Goal: Task Accomplishment & Management: Complete application form

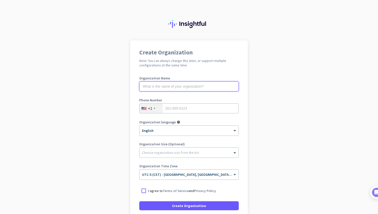
click at [190, 88] on input "text" at bounding box center [189, 87] width 100 height 10
type input "Mercor"
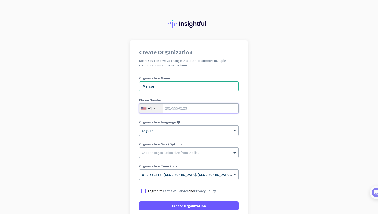
click at [187, 109] on input "tel" at bounding box center [189, 109] width 100 height 10
type input "3462338378"
click at [176, 154] on div "Choose organization size from the list" at bounding box center [170, 153] width 57 height 5
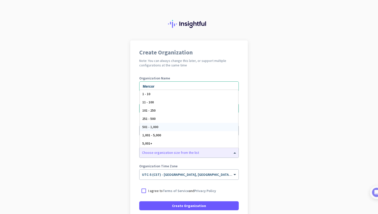
click at [94, 132] on app-onboarding-organization "Create Organization Note: You can always change this later, or support multiple…" at bounding box center [189, 149] width 378 height 217
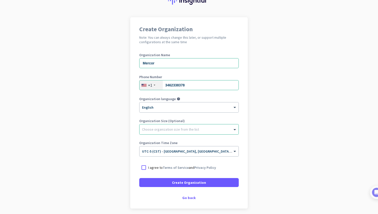
scroll to position [28, 0]
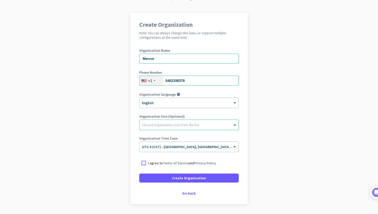
click at [156, 163] on p "I agree to Terms of Service and Privacy Policy" at bounding box center [182, 163] width 68 height 5
click at [0, 0] on input "I agree to Terms of Service and Privacy Policy" at bounding box center [0, 0] width 0 height 0
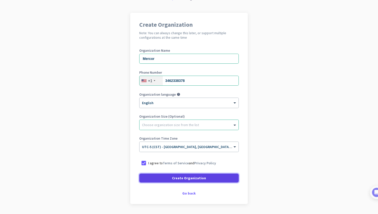
click at [184, 177] on span "Create Organization" at bounding box center [189, 178] width 34 height 5
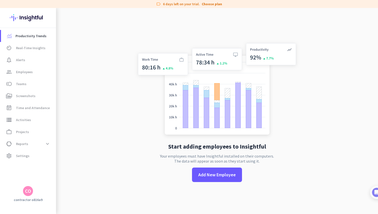
click at [31, 164] on mat-nav-list "Productivity Trends av_timer Real-Time Insights notification_important Alerts g…" at bounding box center [28, 96] width 56 height 136
click at [31, 160] on link "settings Settings" at bounding box center [28, 156] width 55 height 12
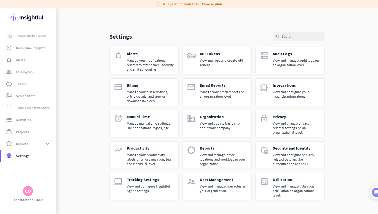
click at [26, 190] on div "CO" at bounding box center [28, 191] width 6 height 5
click at [50, 182] on span "Sign out" at bounding box center [55, 182] width 30 height 5
